Goal: Communication & Community: Ask a question

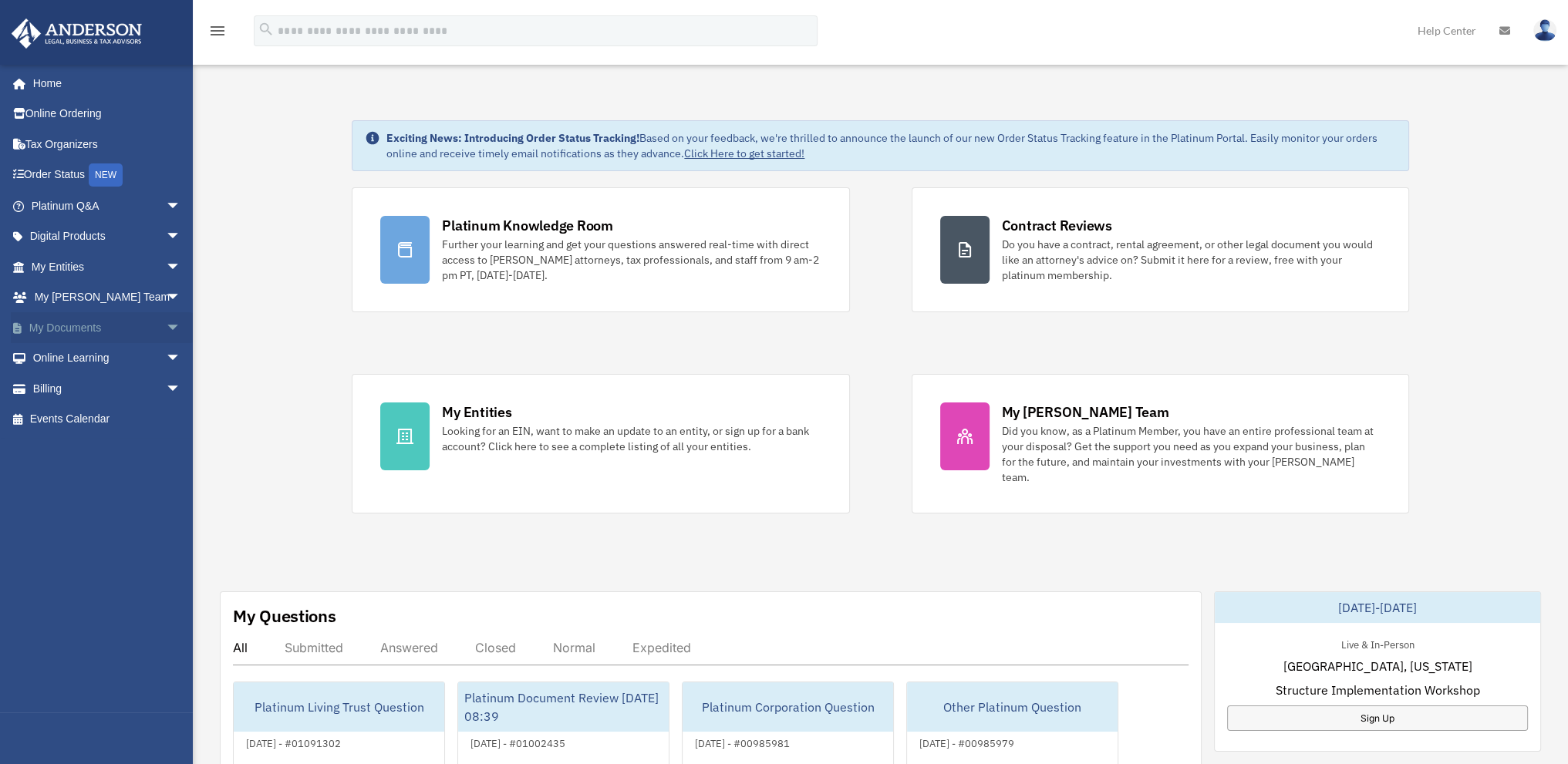
click at [58, 323] on link "My Documents arrow_drop_down" at bounding box center [108, 327] width 193 height 31
click at [166, 326] on span "arrow_drop_down" at bounding box center [181, 328] width 31 height 31
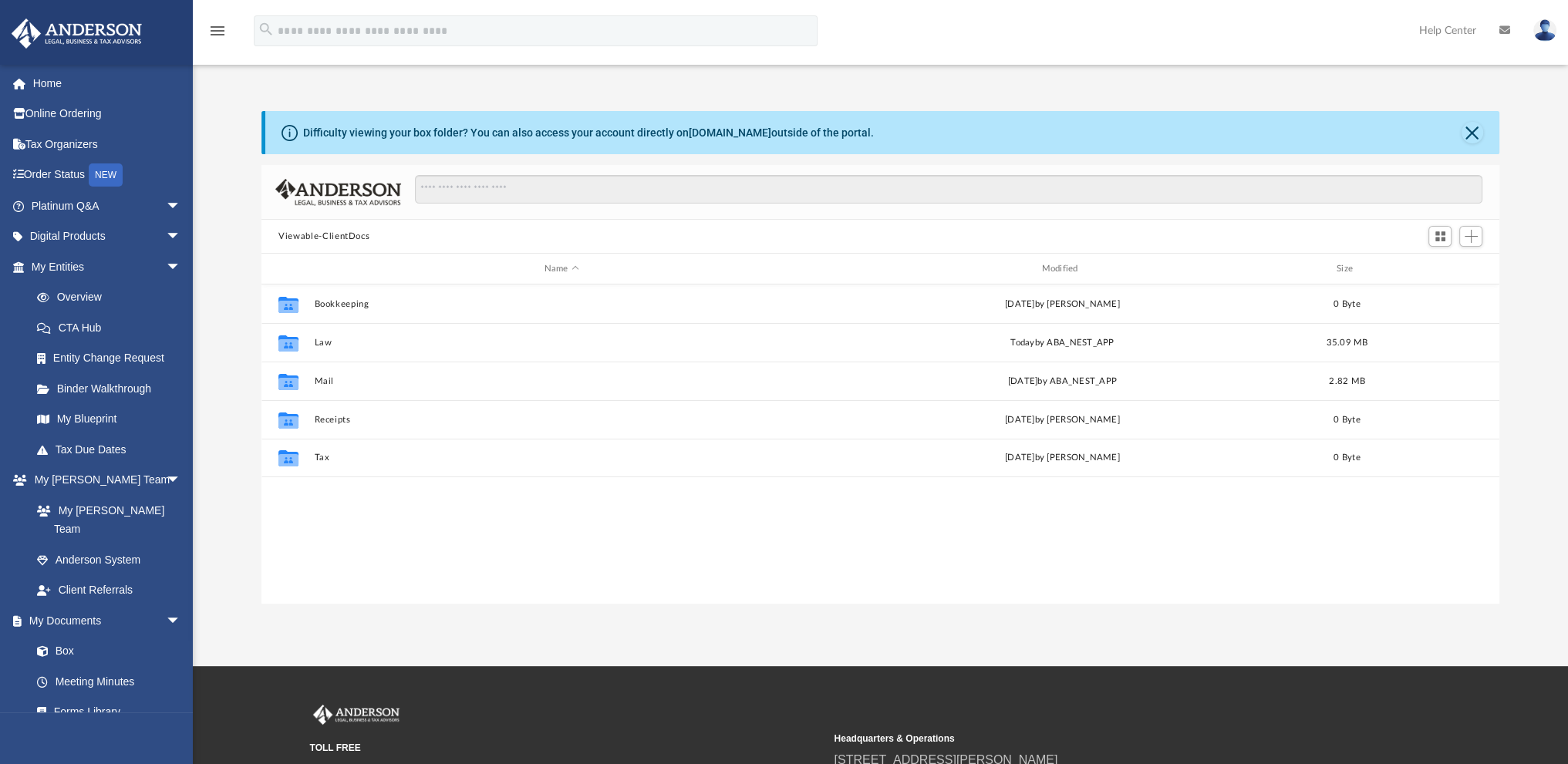
scroll to position [338, 1225]
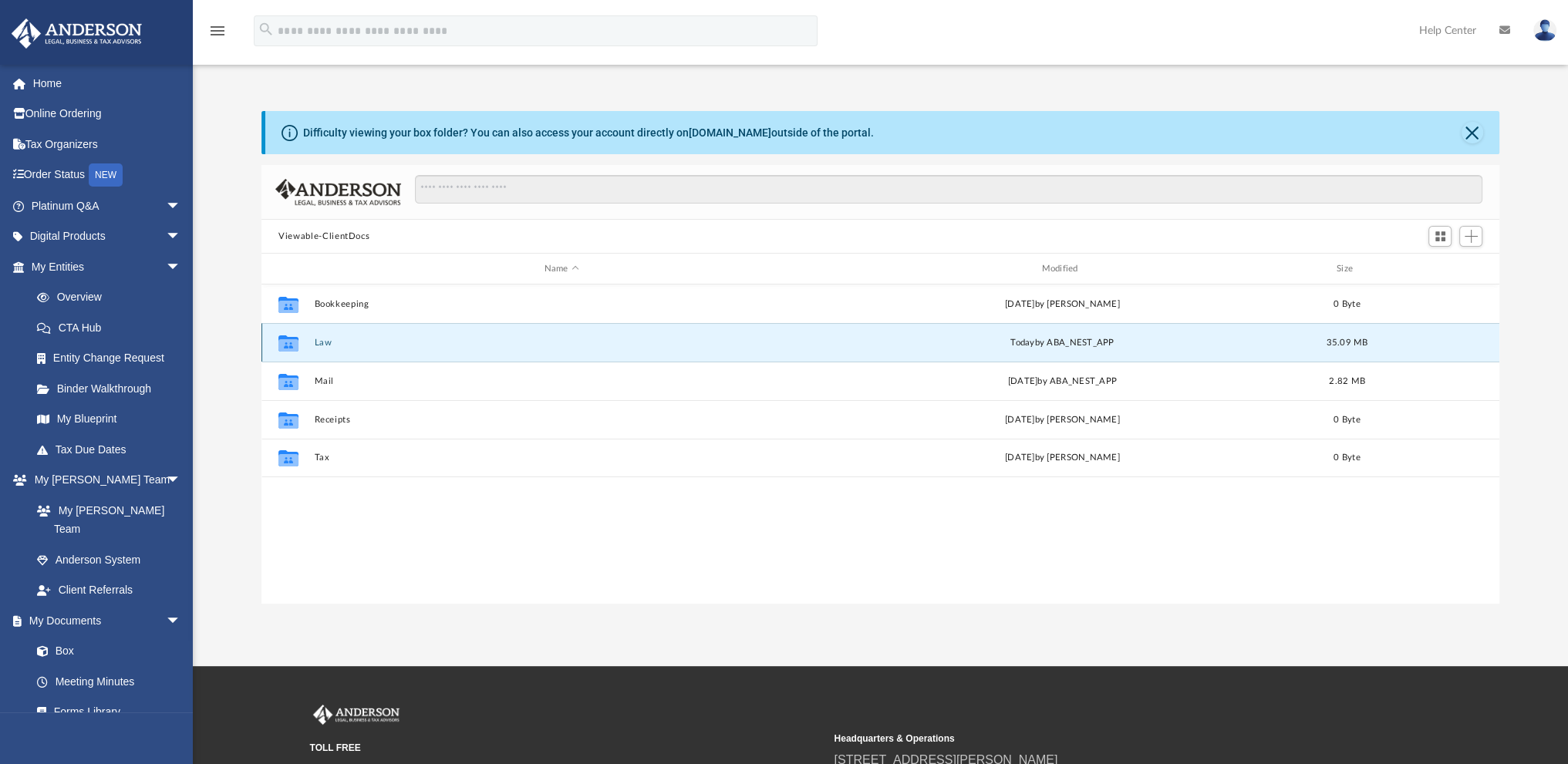
click at [323, 342] on button "Law" at bounding box center [562, 342] width 494 height 10
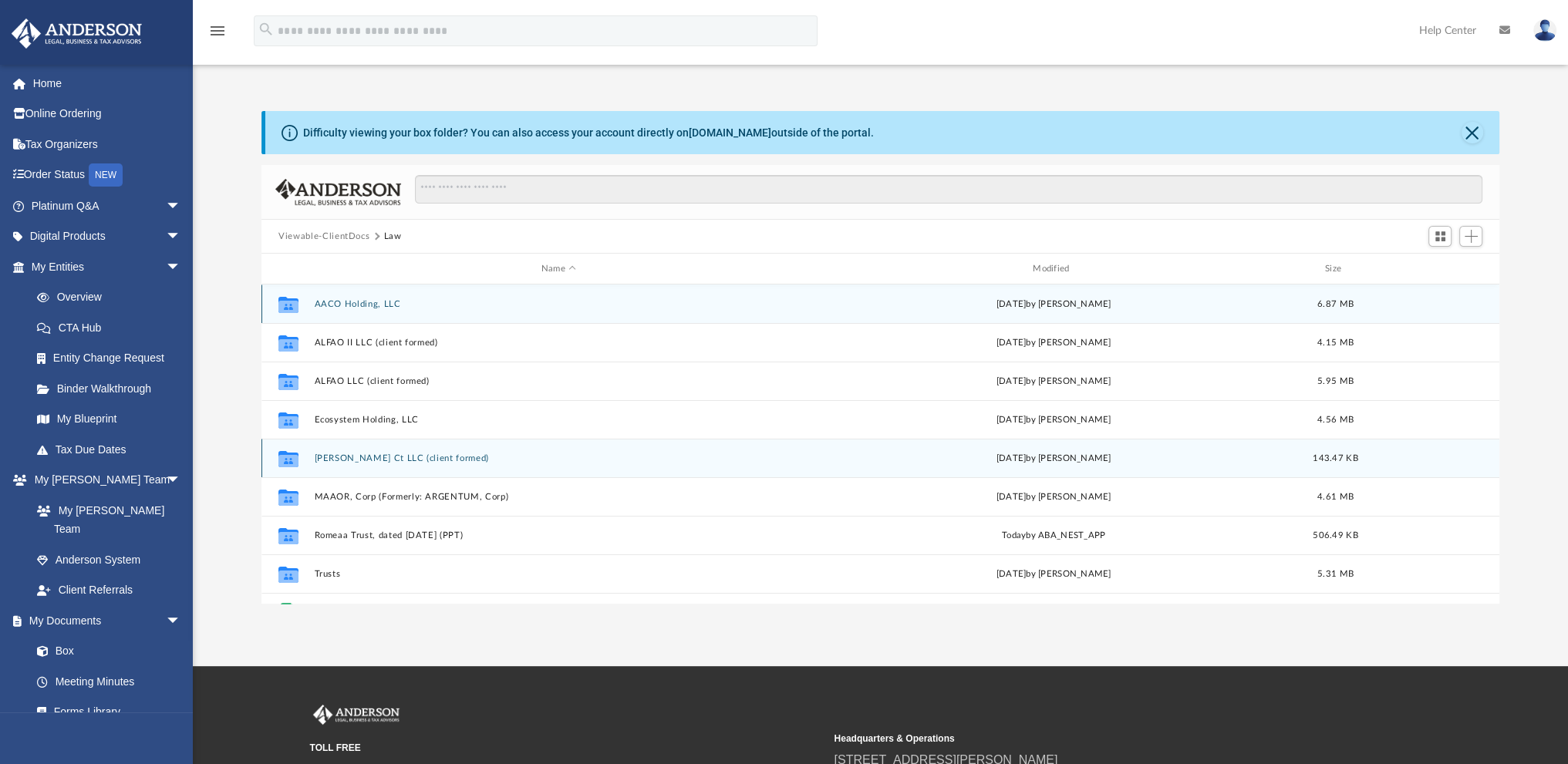
scroll to position [77, 0]
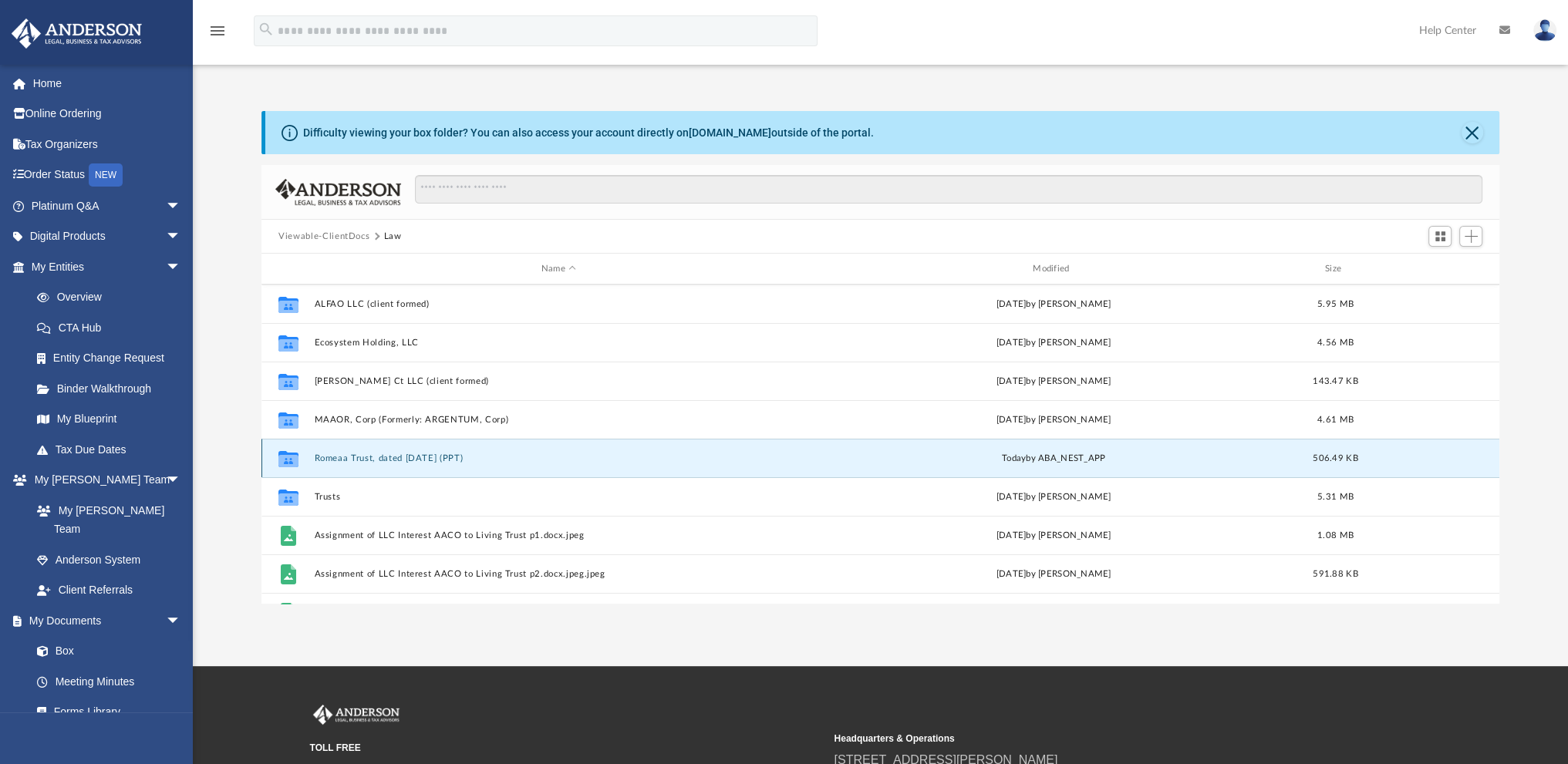
click at [354, 455] on button "Romeaa Trust, dated August 4, 2025 (PPT)" at bounding box center [559, 458] width 488 height 10
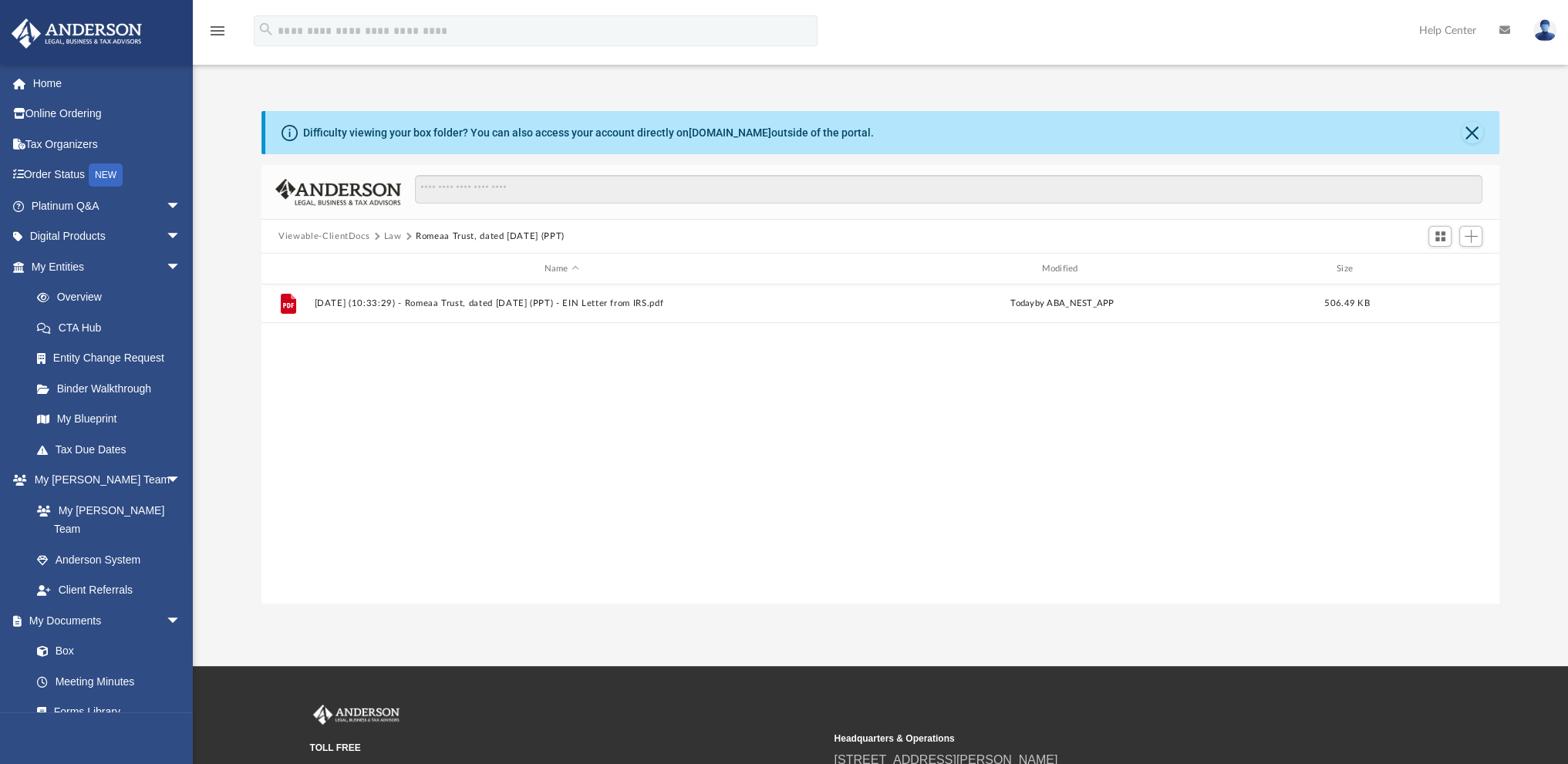
scroll to position [0, 0]
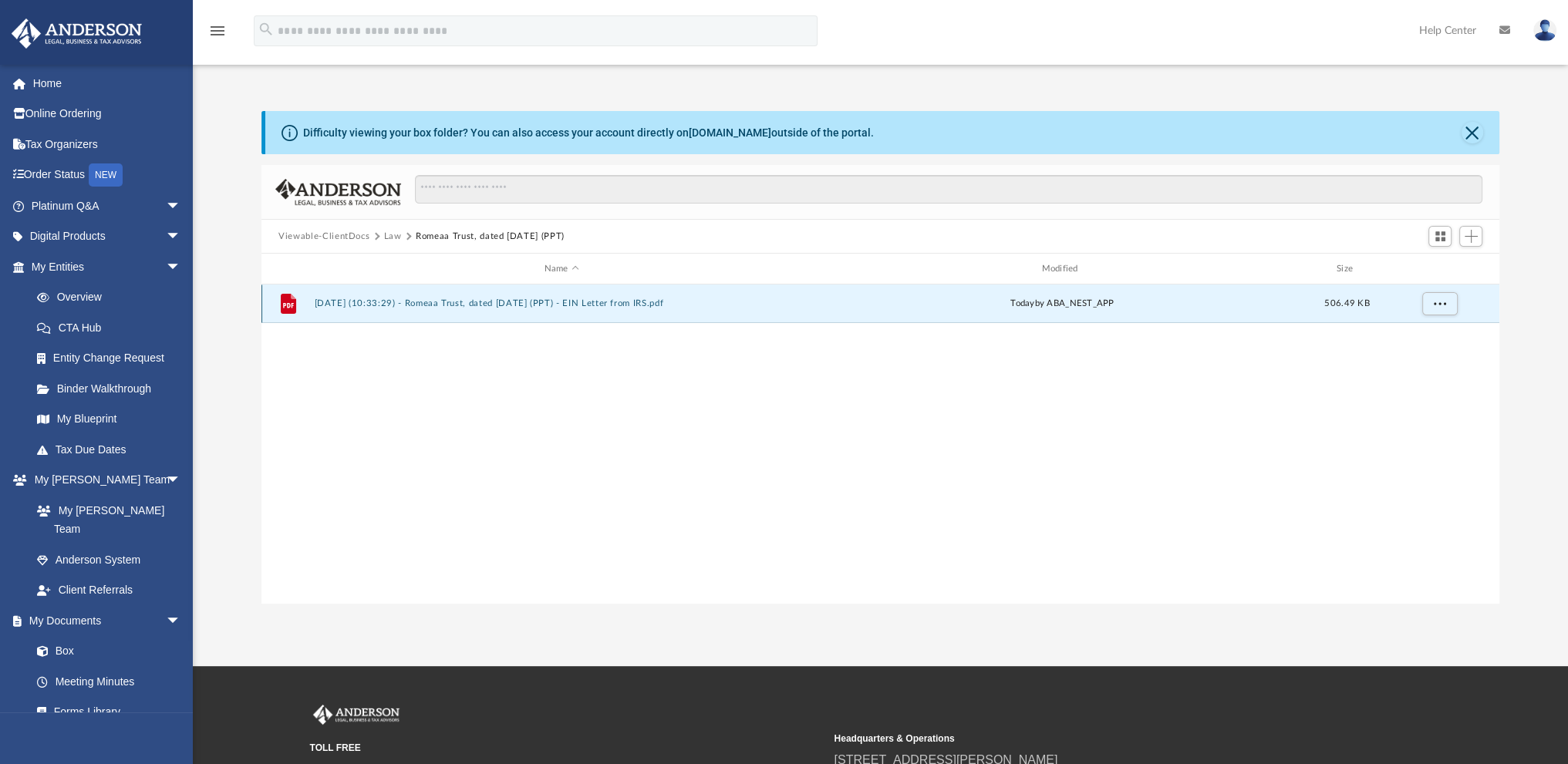
click at [376, 302] on button "2025.08.29 (10:33:29) - Romeaa Trust, dated August 4, 2025 (PPT) - EIN Letter f…" at bounding box center [562, 303] width 494 height 10
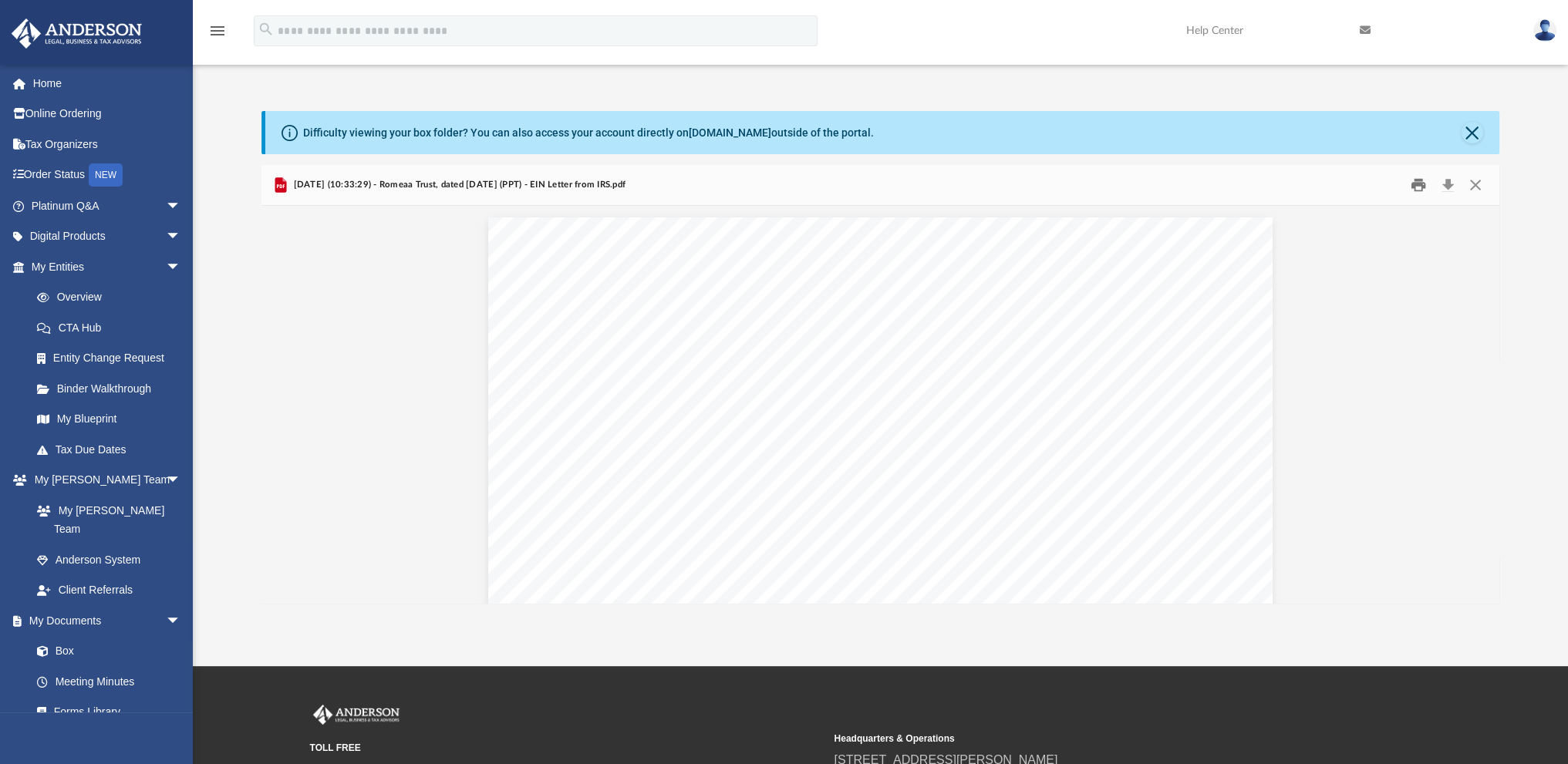
click at [1416, 181] on button "Print" at bounding box center [1418, 185] width 31 height 24
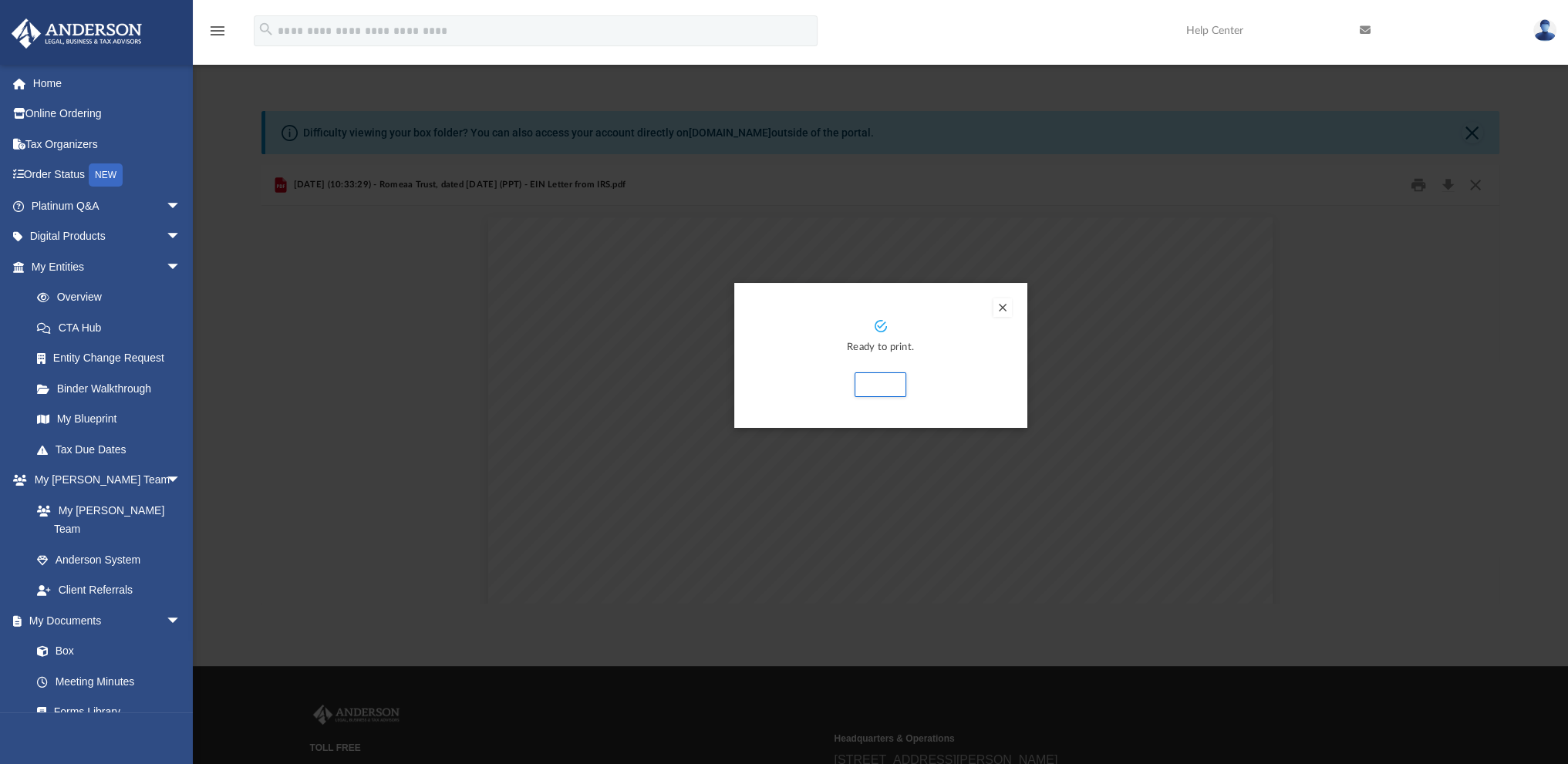
click at [1002, 307] on button "Preview" at bounding box center [1002, 308] width 19 height 19
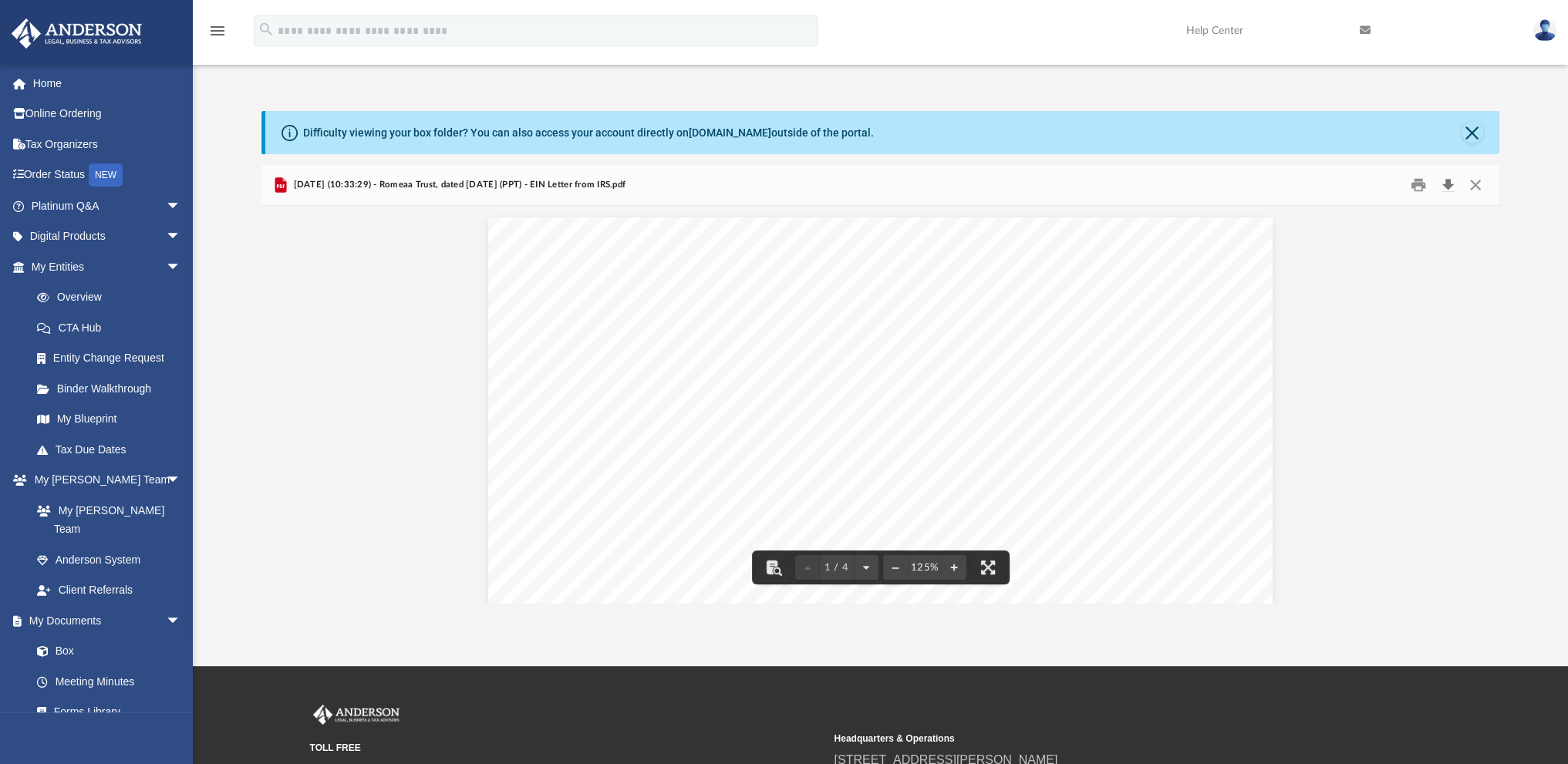
click at [1448, 181] on button "Download" at bounding box center [1447, 185] width 27 height 24
click at [1478, 184] on button "Close" at bounding box center [1474, 185] width 27 height 24
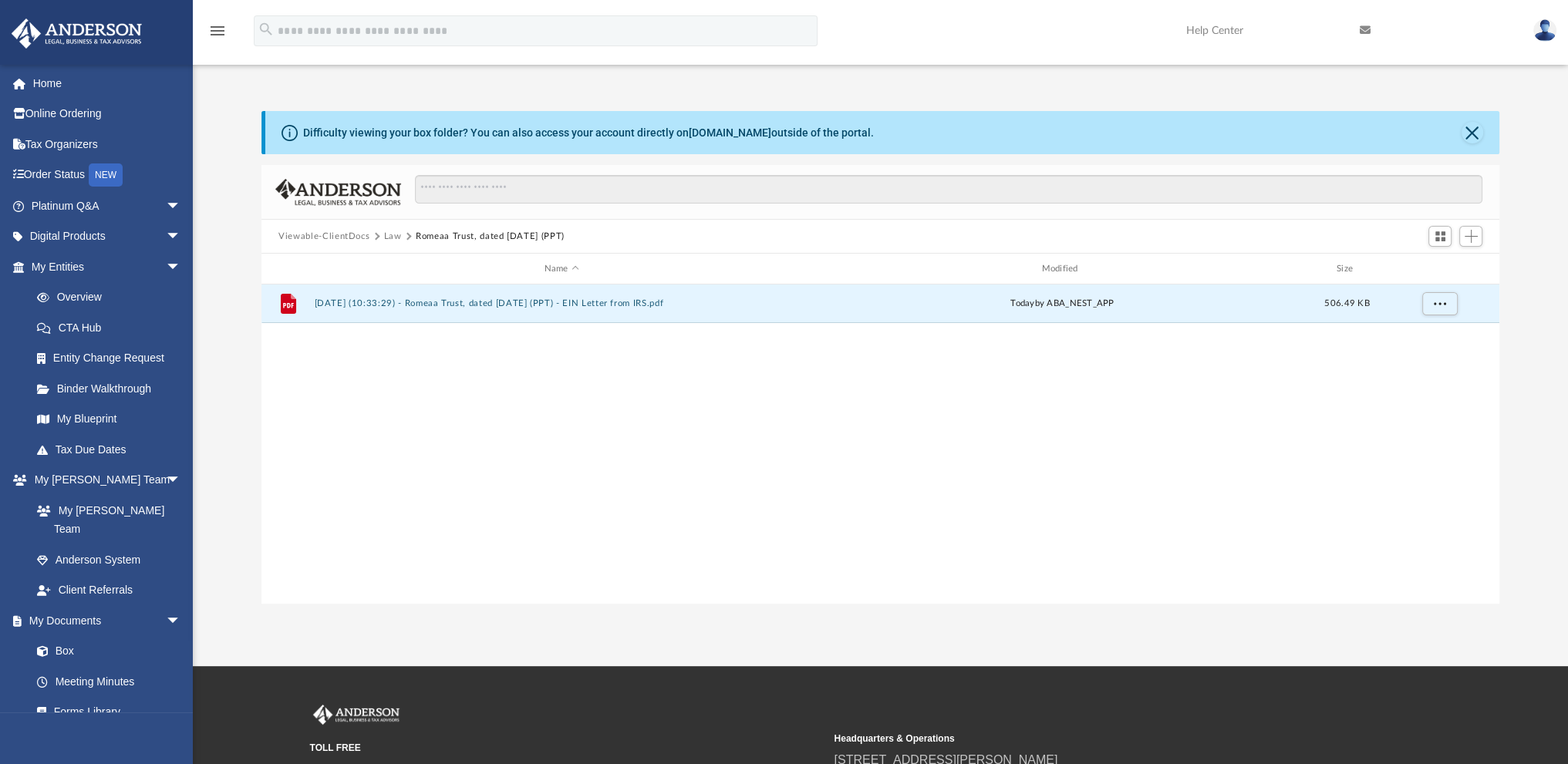
click at [384, 232] on button "Law" at bounding box center [393, 237] width 18 height 14
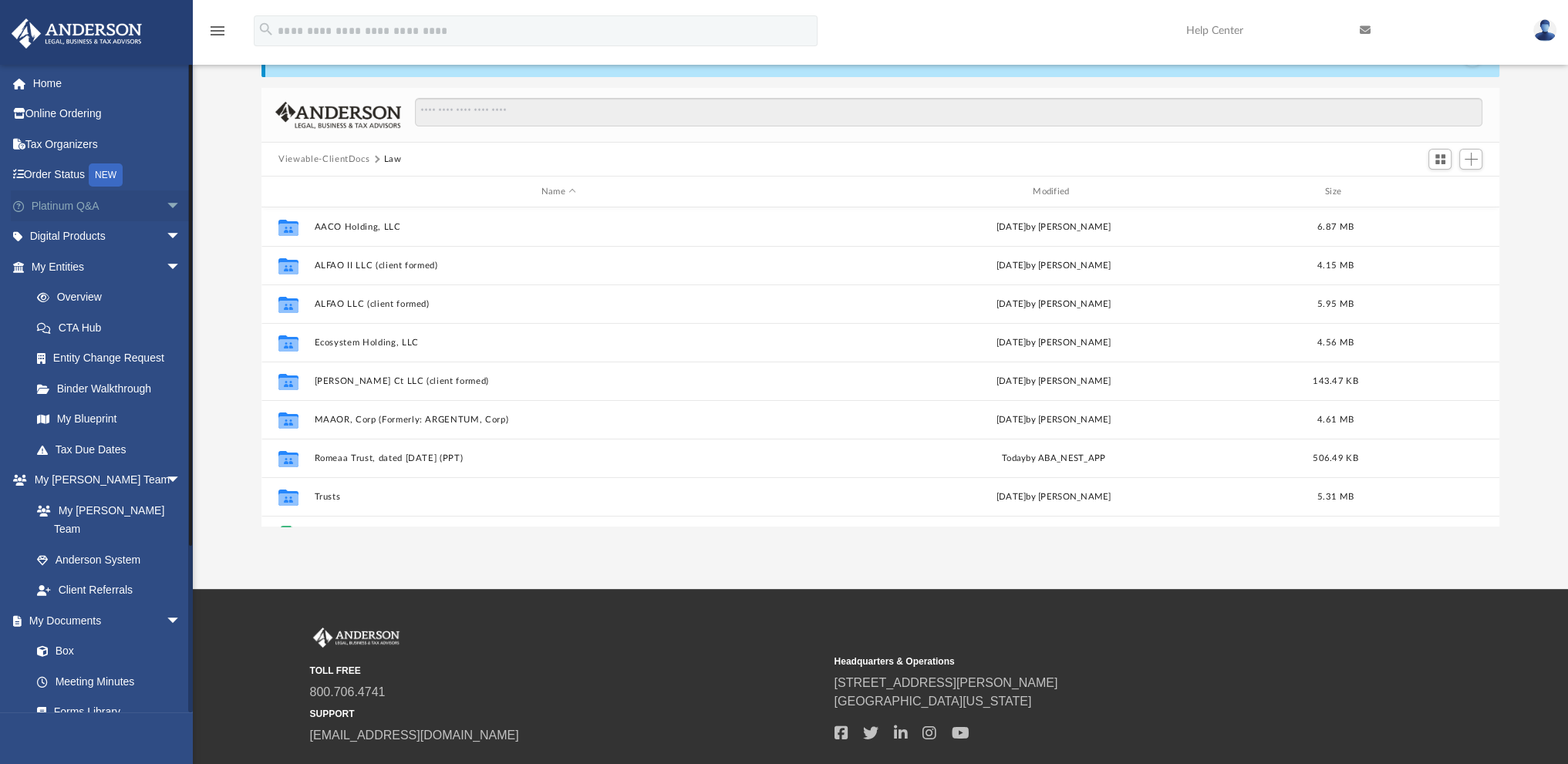
click at [166, 209] on span "arrow_drop_down" at bounding box center [181, 206] width 31 height 31
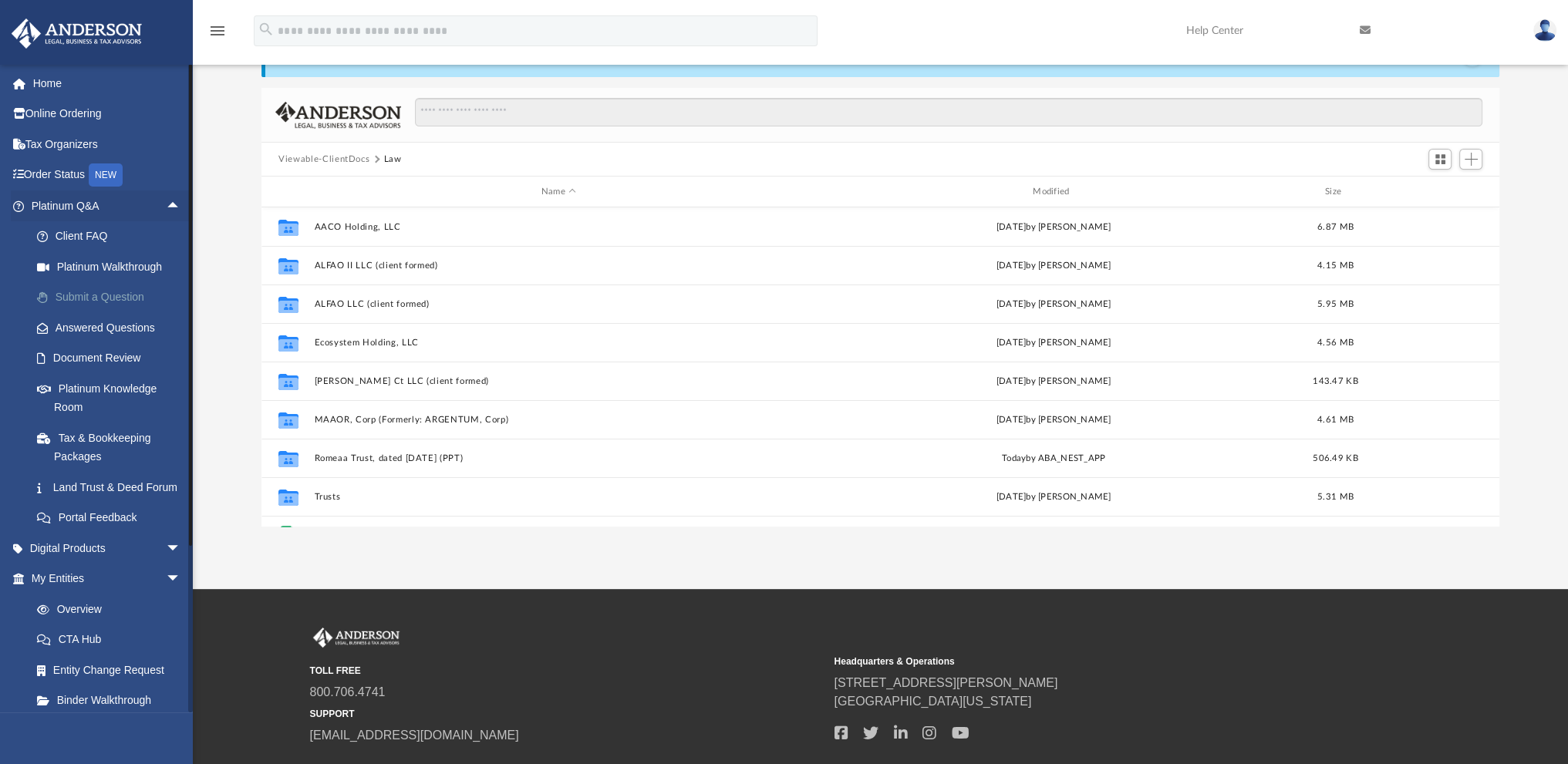
click at [92, 296] on link "Submit a Question" at bounding box center [112, 297] width 183 height 31
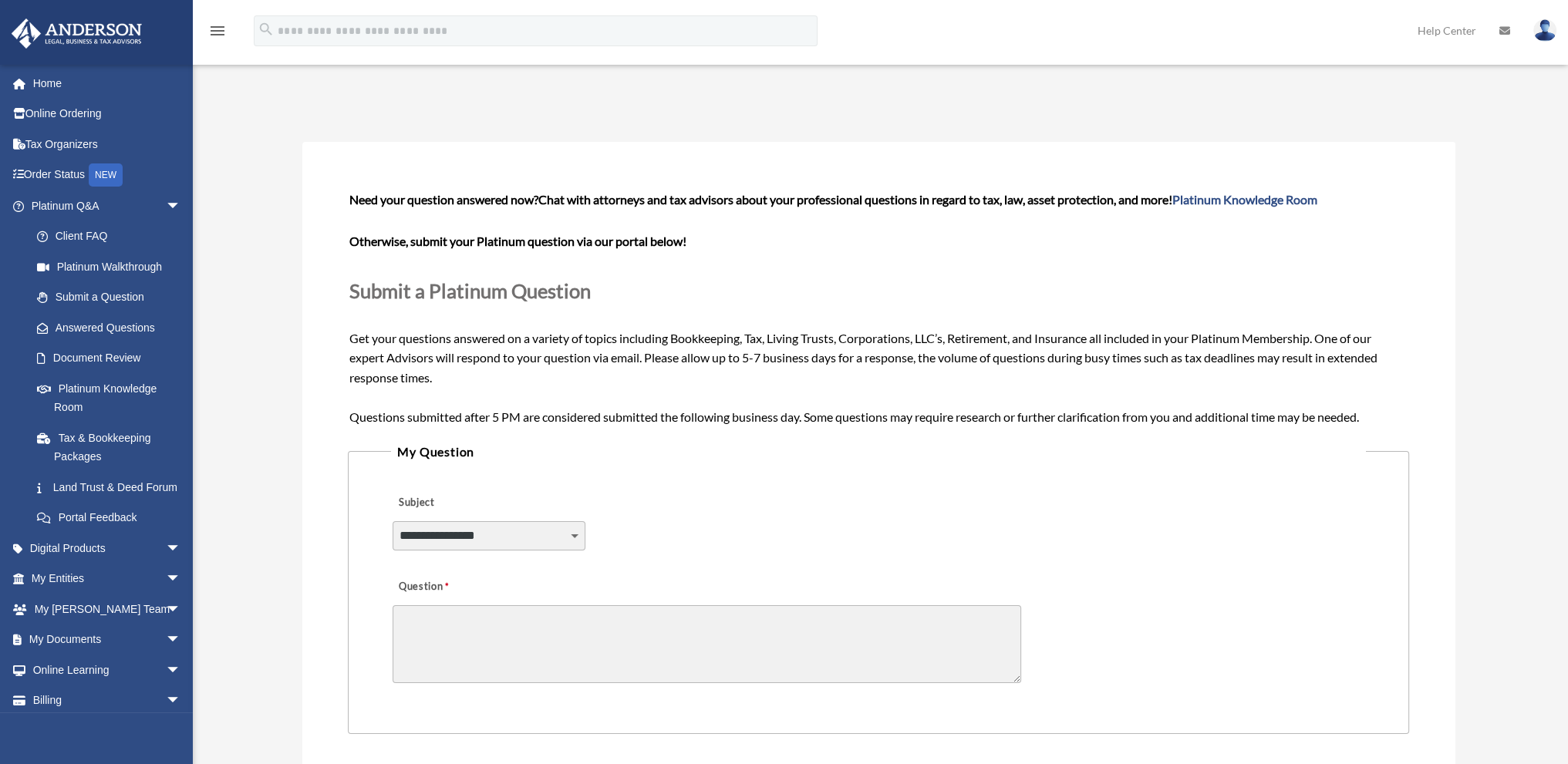
click at [573, 526] on select "**********" at bounding box center [489, 536] width 192 height 29
select select "******"
click at [393, 521] on select "**********" at bounding box center [489, 536] width 192 height 29
click at [533, 650] on textarea "Question" at bounding box center [707, 644] width 628 height 78
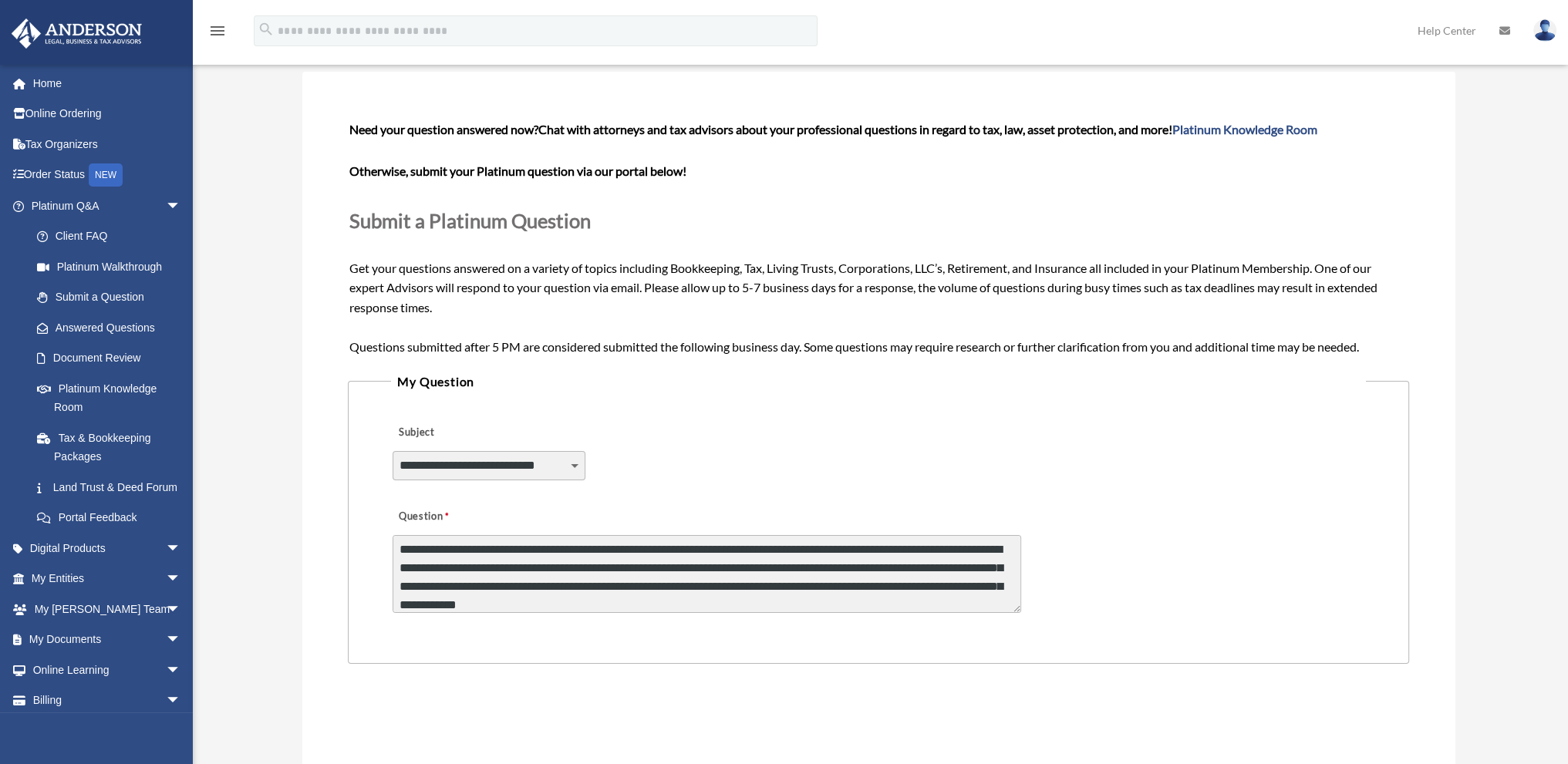
scroll to position [232, 0]
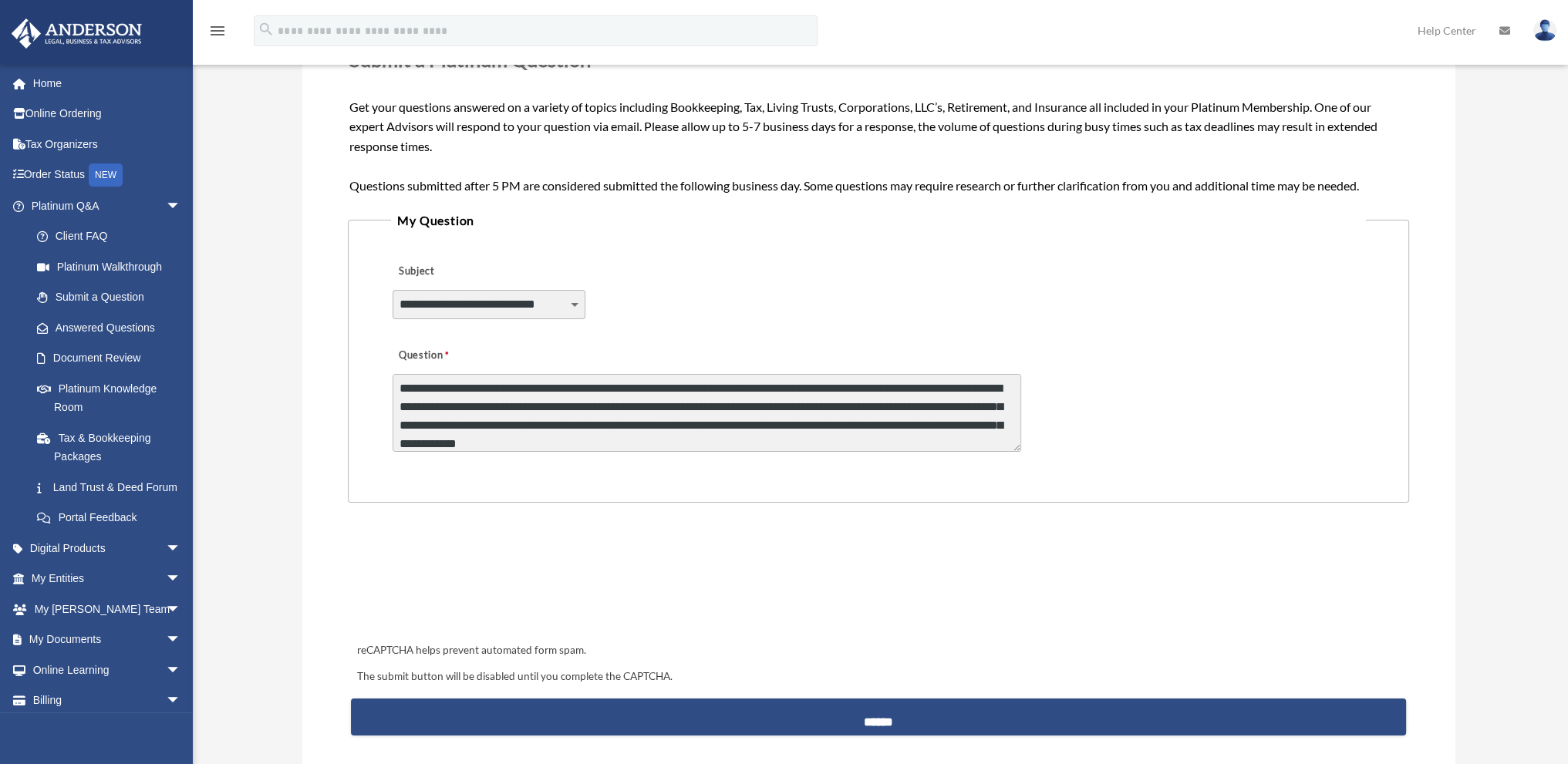
type textarea "**********"
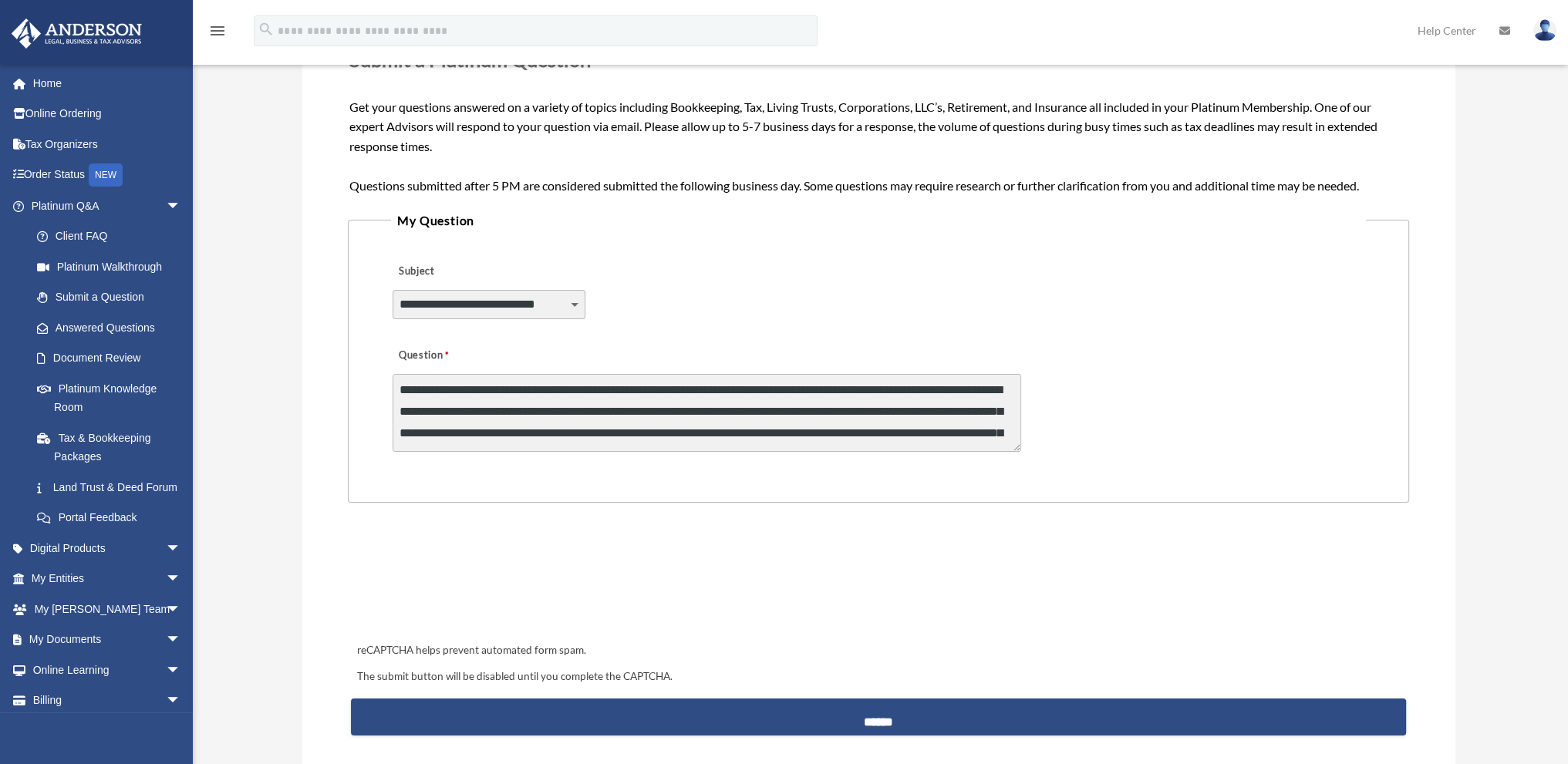
scroll to position [3, 0]
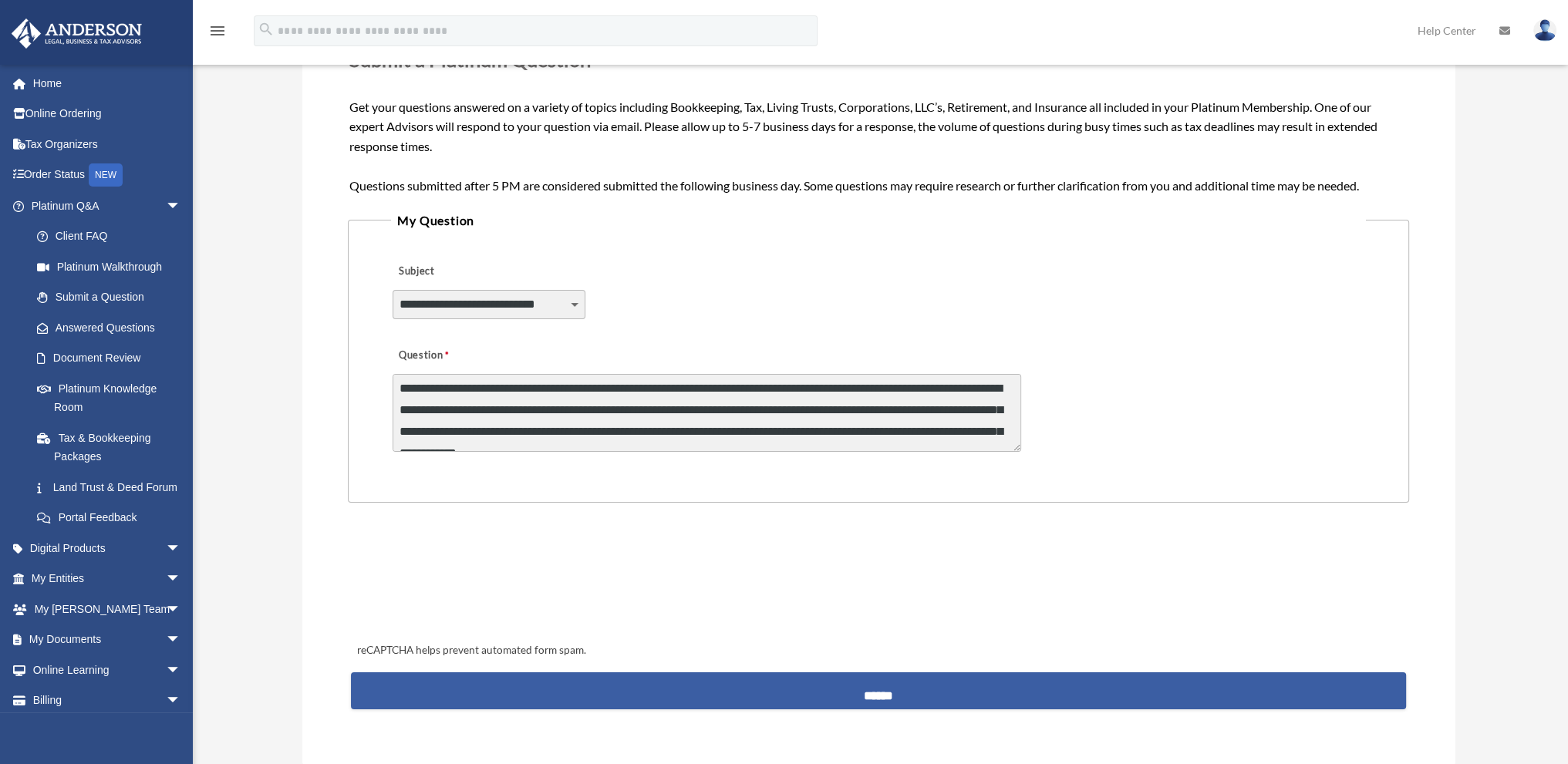
click at [843, 687] on input "******" at bounding box center [878, 690] width 1054 height 37
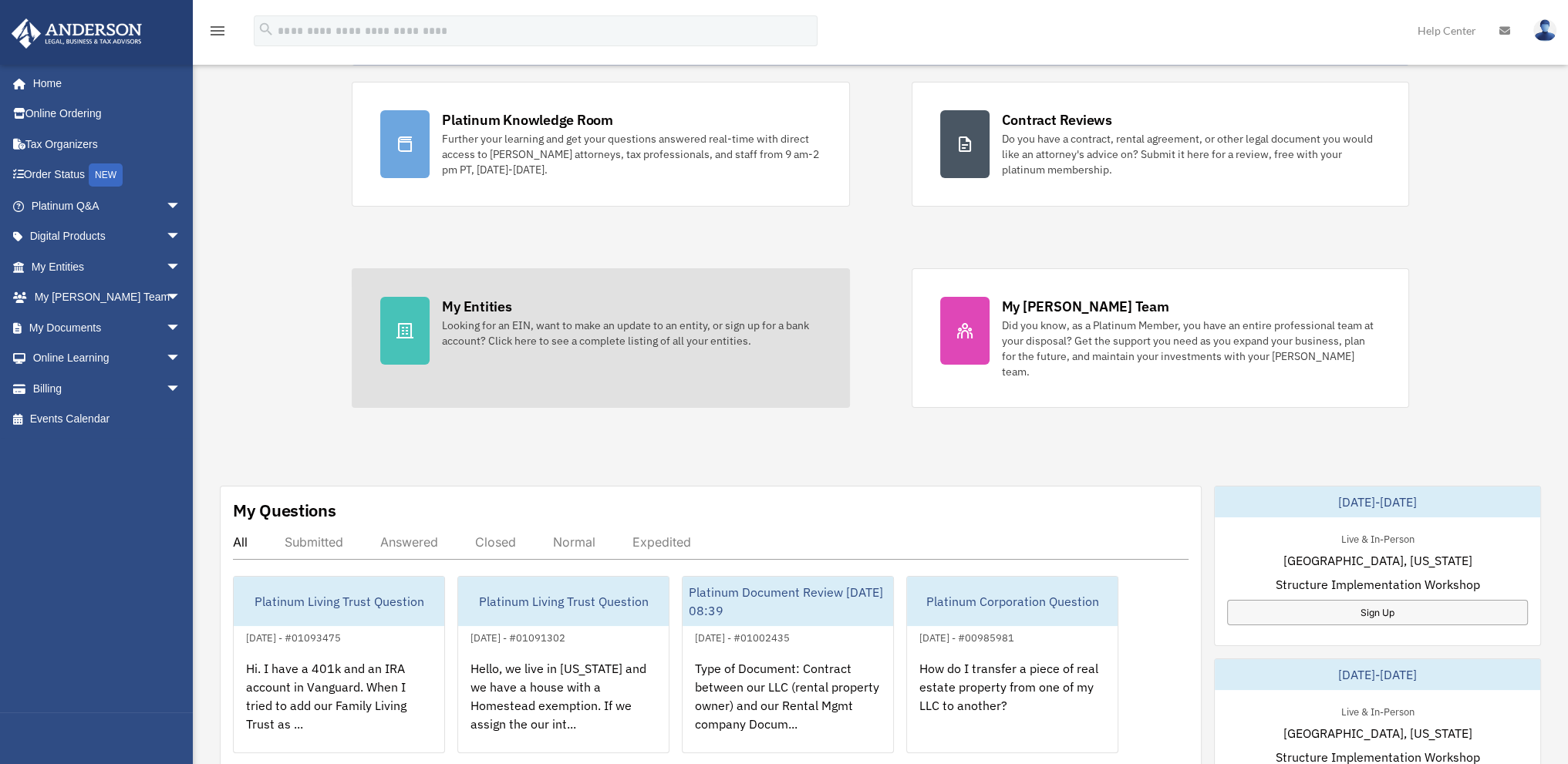
scroll to position [232, 0]
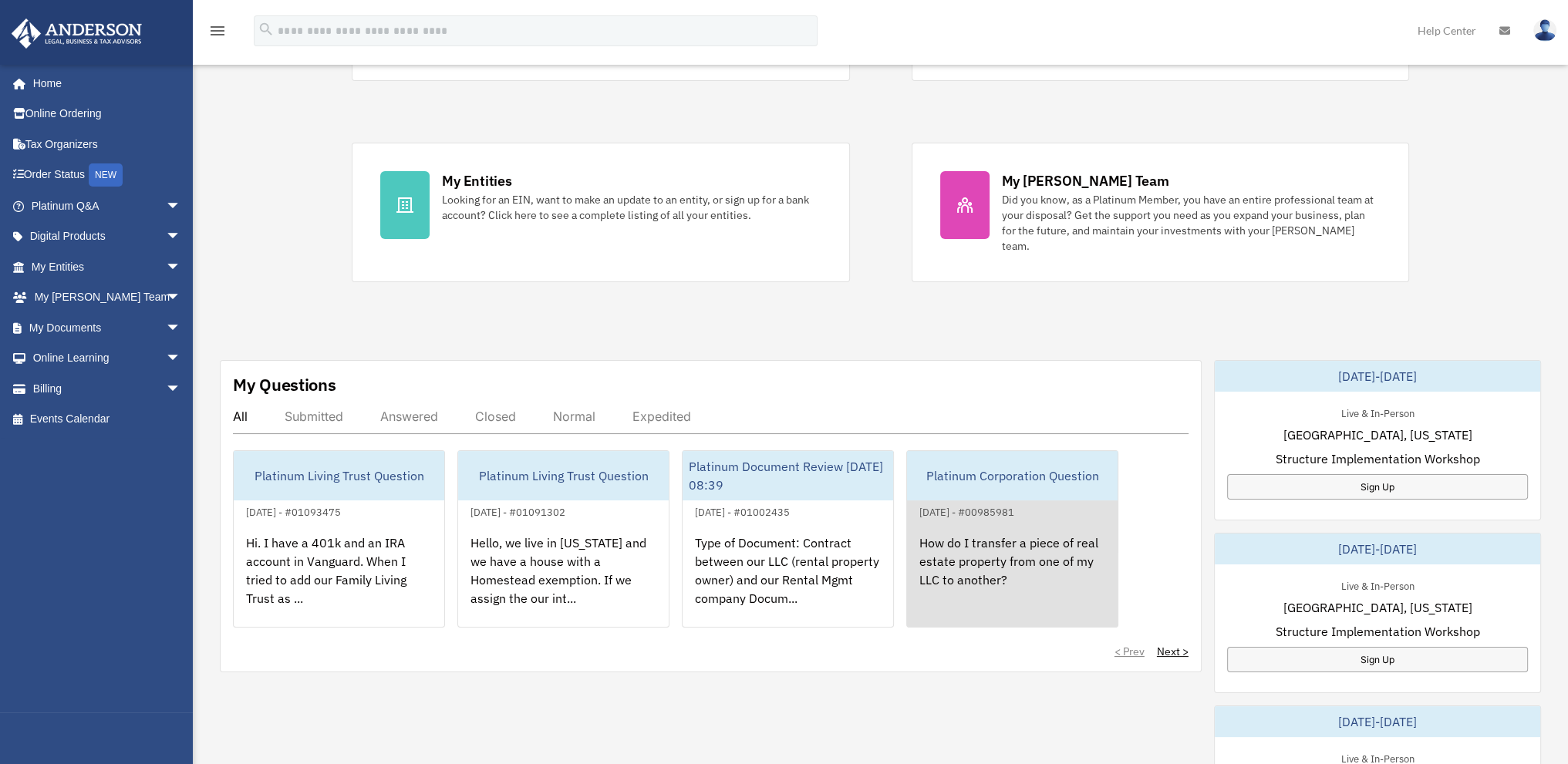
click at [1019, 539] on div "How do I transfer a piece of real estate property from one of my LLC to another?" at bounding box center [1013, 581] width 211 height 120
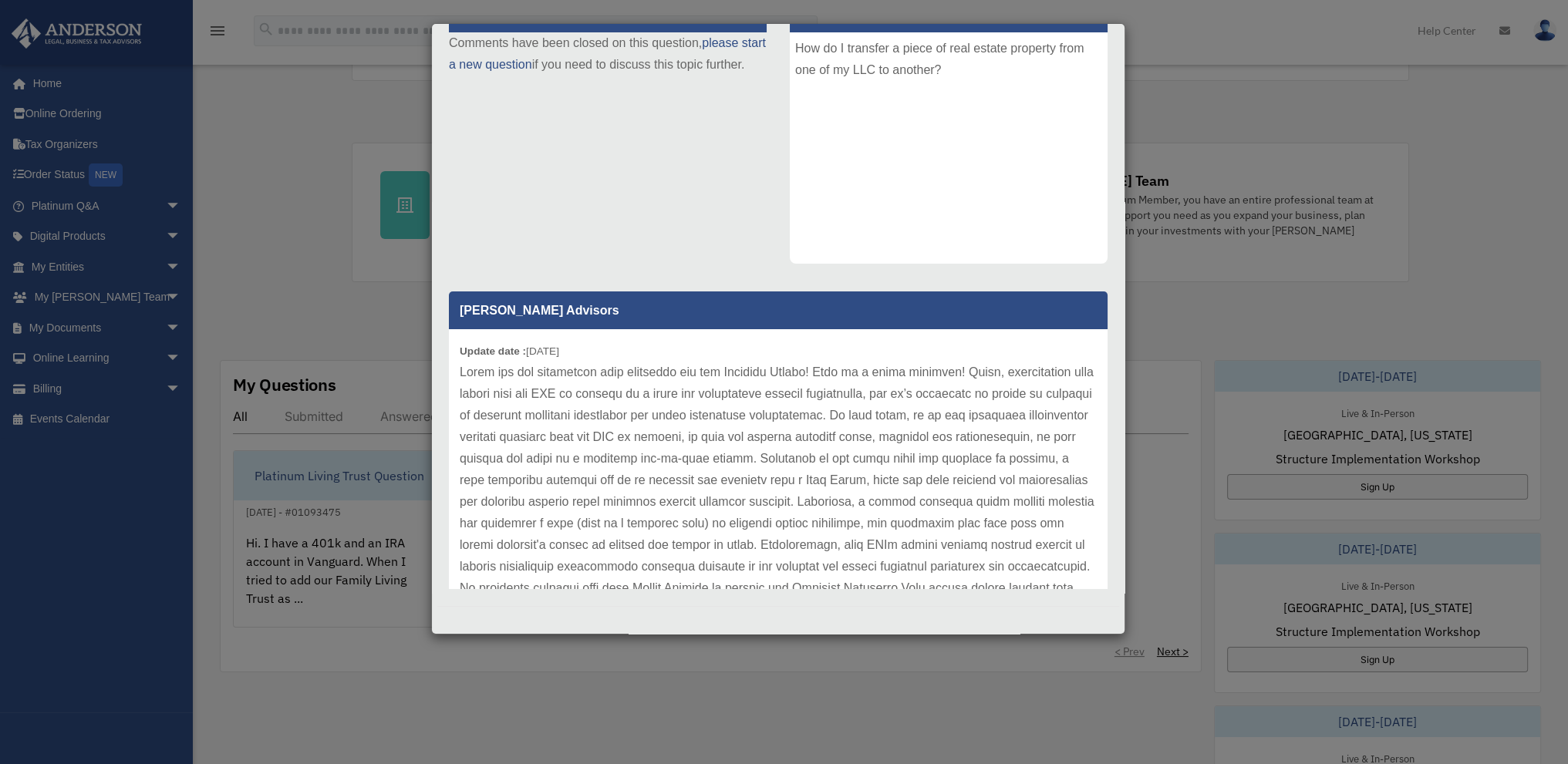
scroll to position [0, 0]
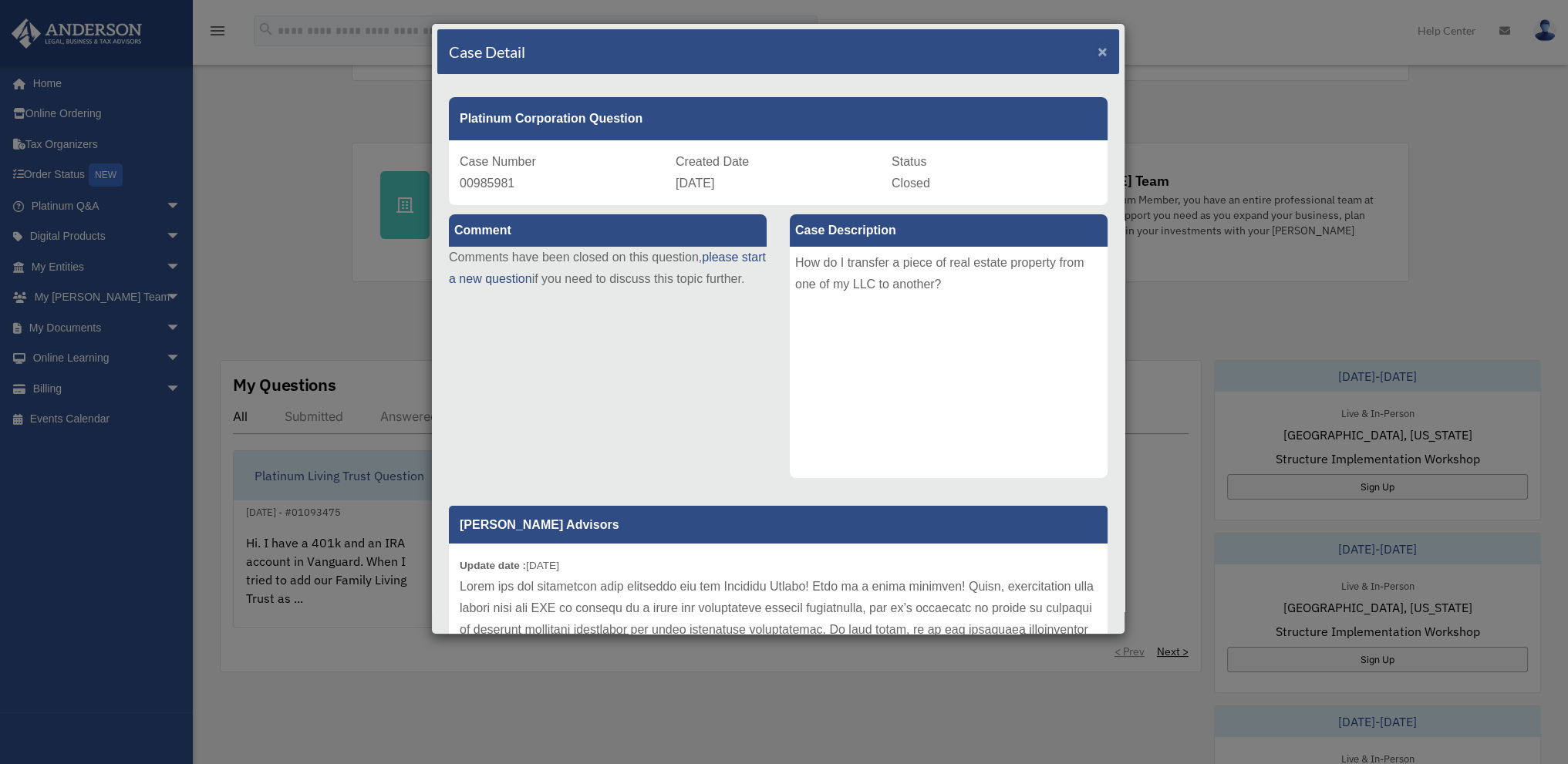
click at [1097, 53] on span "×" at bounding box center [1102, 51] width 10 height 18
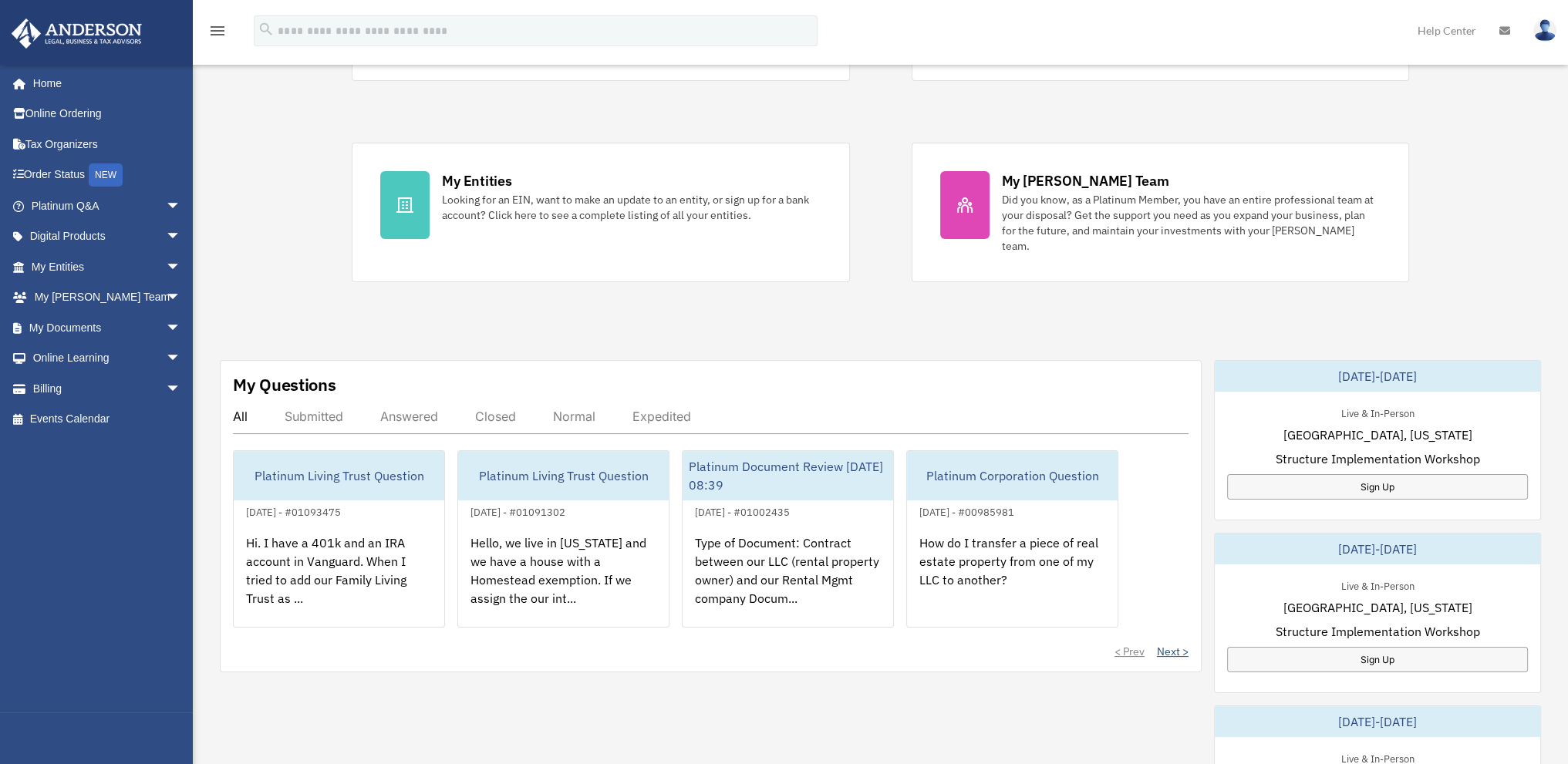
click at [1170, 644] on link "Next >" at bounding box center [1173, 652] width 31 height 16
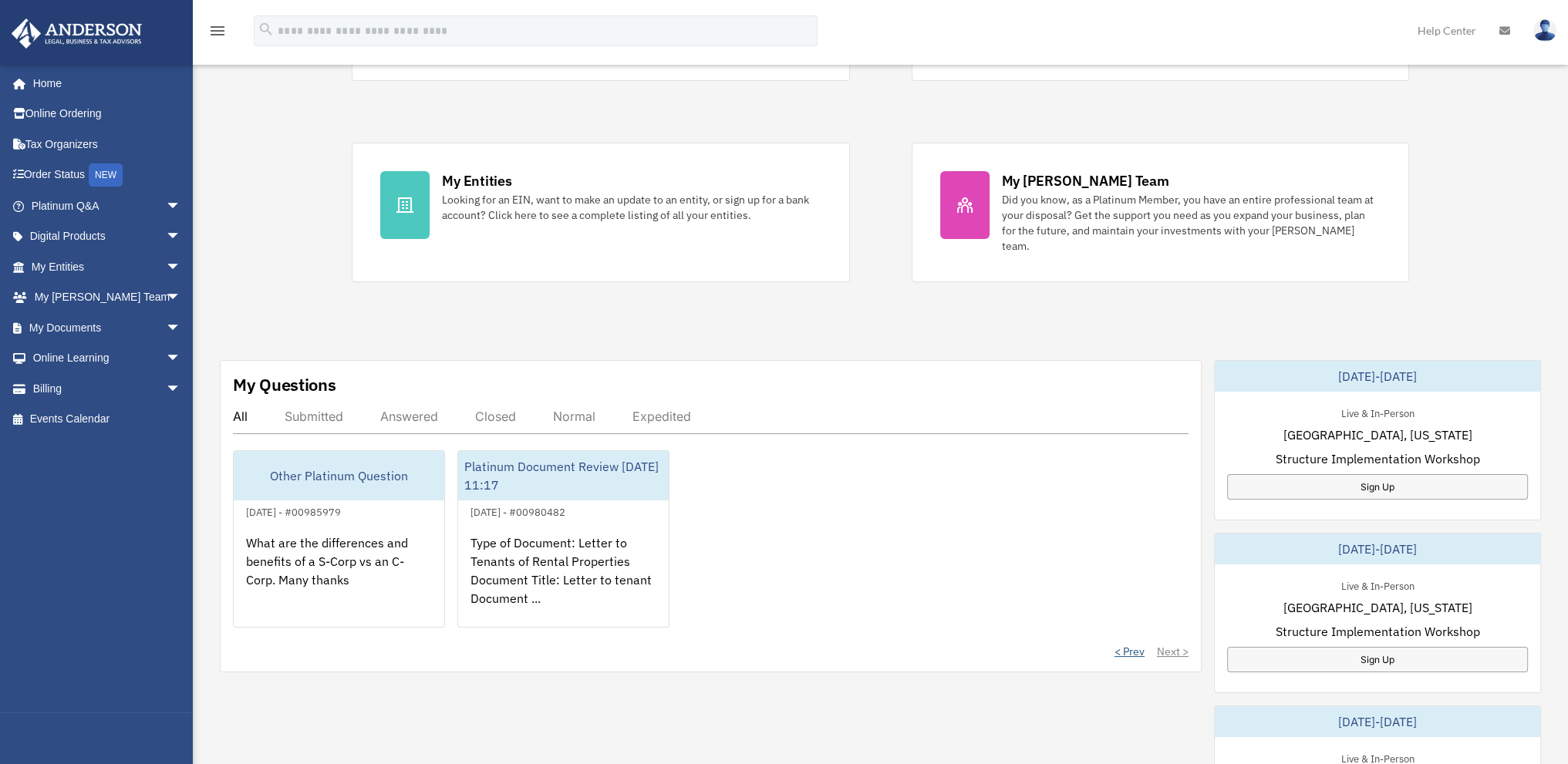
click at [1132, 644] on link "< Prev" at bounding box center [1130, 652] width 30 height 16
